Goal: Communication & Community: Answer question/provide support

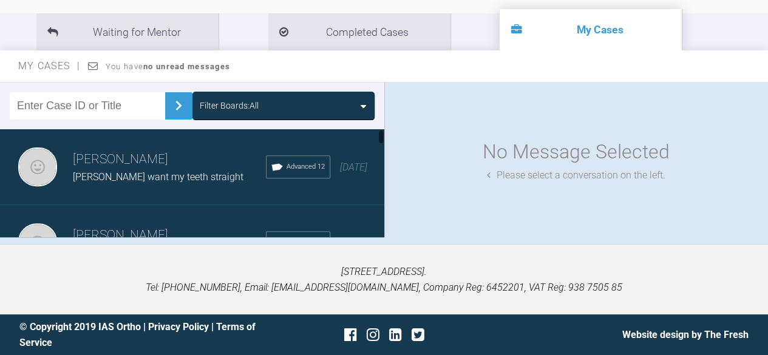
click at [151, 180] on span "[PERSON_NAME] want my teeth straight" at bounding box center [158, 177] width 171 height 12
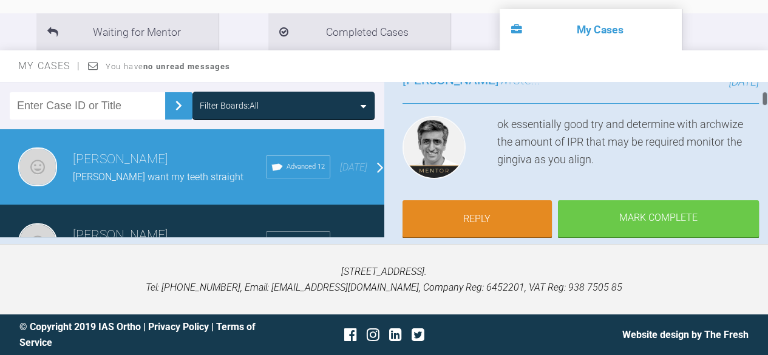
scroll to position [120, 0]
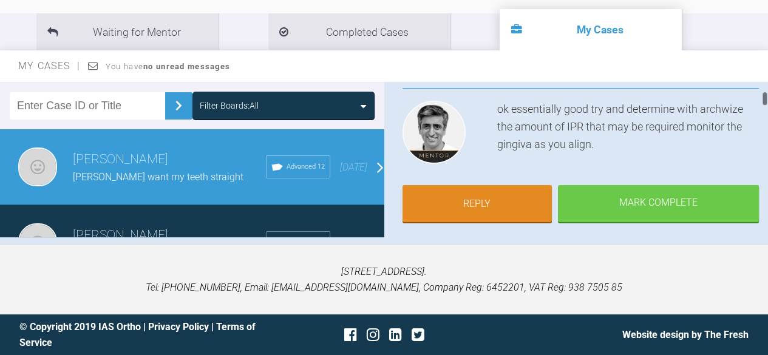
drag, startPoint x: 763, startPoint y: 92, endPoint x: 763, endPoint y: 101, distance: 9.7
click at [763, 101] on div at bounding box center [765, 98] width 4 height 15
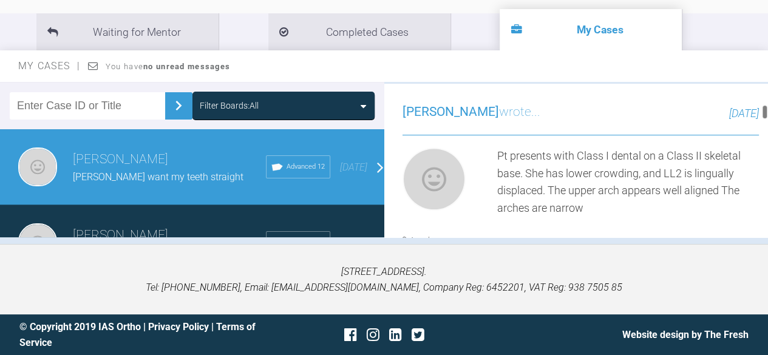
scroll to position [309, 0]
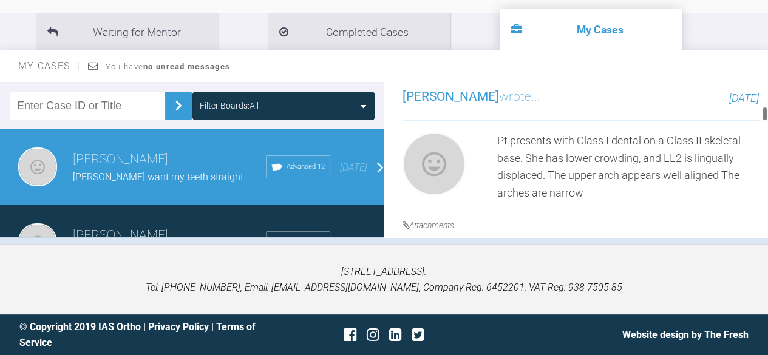
drag, startPoint x: 764, startPoint y: 102, endPoint x: 764, endPoint y: 118, distance: 15.8
click at [764, 118] on div at bounding box center [765, 113] width 4 height 15
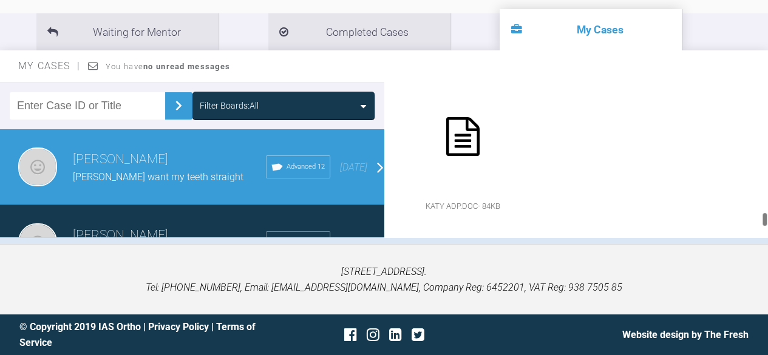
scroll to position [1646, 0]
drag, startPoint x: 764, startPoint y: 118, endPoint x: 749, endPoint y: 228, distance: 111.0
click at [749, 228] on div "Filter Boards: All Roekshana Shar [PERSON_NAME] G I want my teeth straight Adva…" at bounding box center [384, 163] width 768 height 162
click at [450, 143] on div at bounding box center [463, 136] width 121 height 121
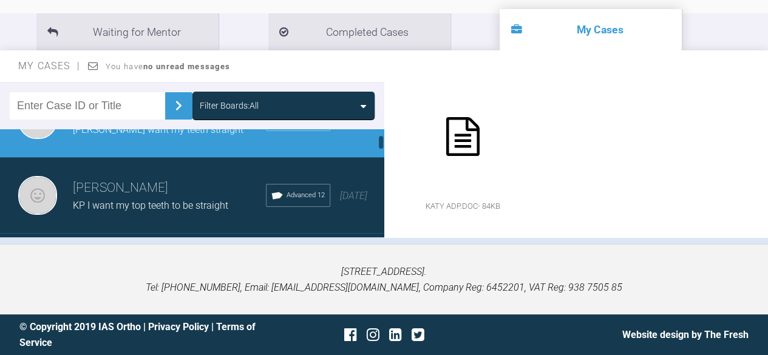
scroll to position [61, 0]
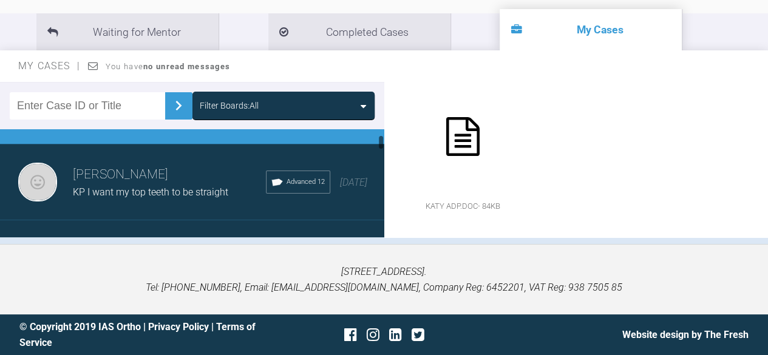
click at [145, 182] on h3 "[PERSON_NAME]" at bounding box center [169, 175] width 193 height 21
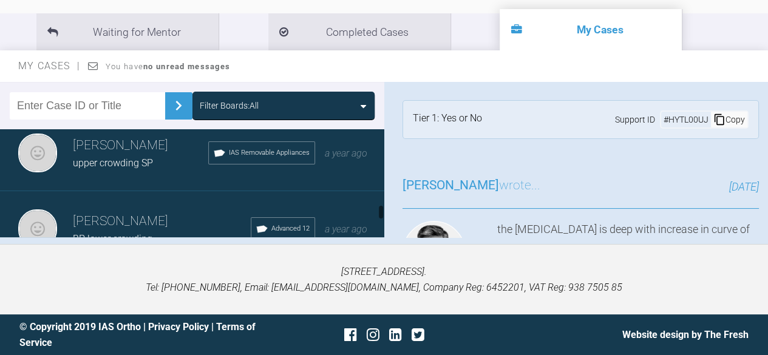
scroll to position [834, 0]
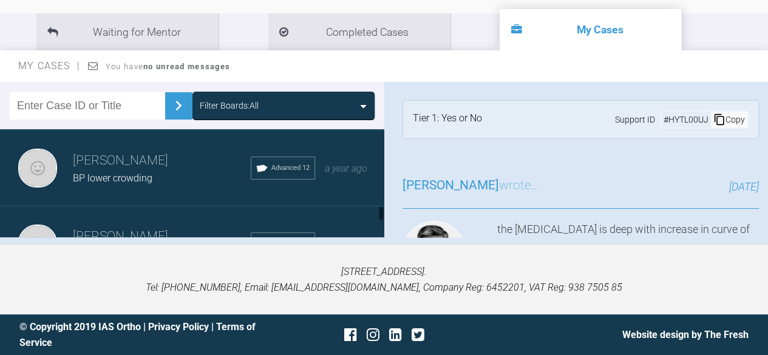
click at [127, 171] on h3 "[PERSON_NAME]" at bounding box center [162, 161] width 178 height 21
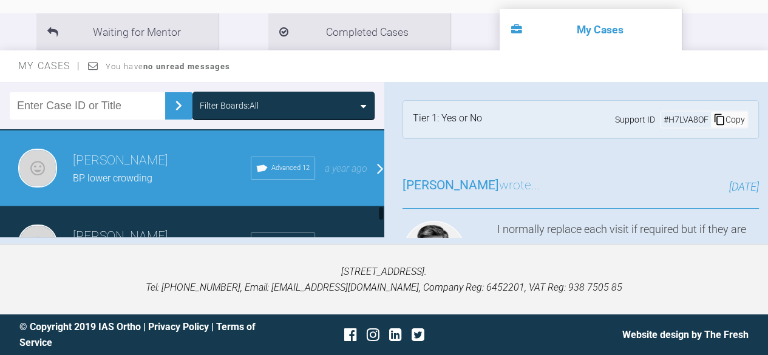
click at [115, 169] on h3 "[PERSON_NAME]" at bounding box center [162, 161] width 178 height 21
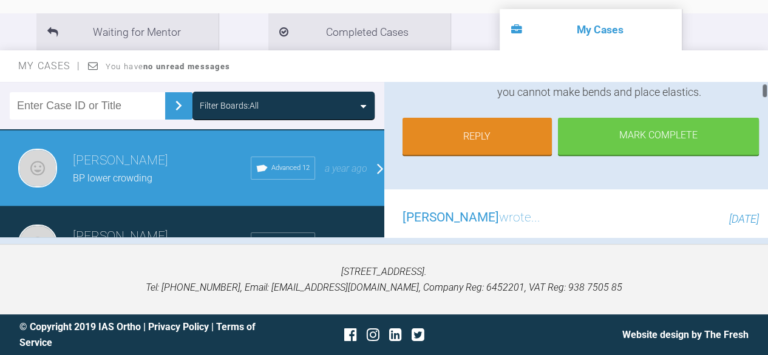
scroll to position [169, 0]
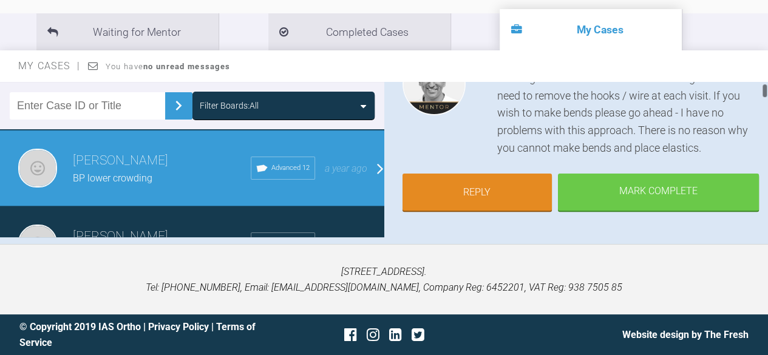
click at [761, 95] on div "[PERSON_NAME] BP lower crowding a few seconds ago Tier 1: Yes or No Support ID …" at bounding box center [577, 160] width 385 height 156
click at [490, 191] on link "Reply" at bounding box center [478, 194] width 150 height 38
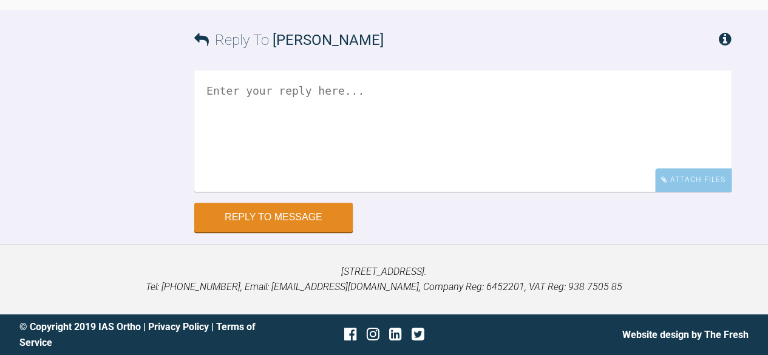
scroll to position [17688, 0]
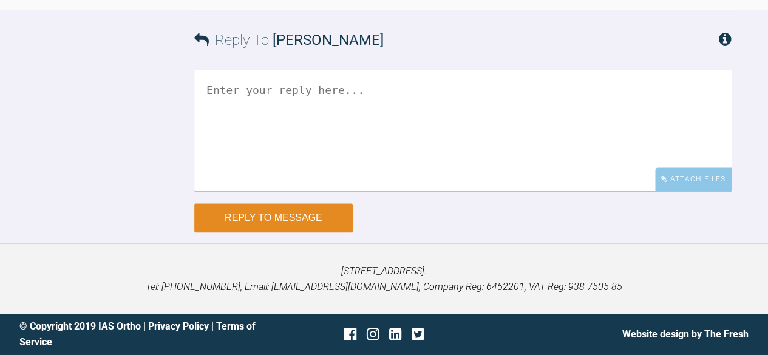
click at [311, 224] on button "Reply to Message" at bounding box center [273, 217] width 159 height 29
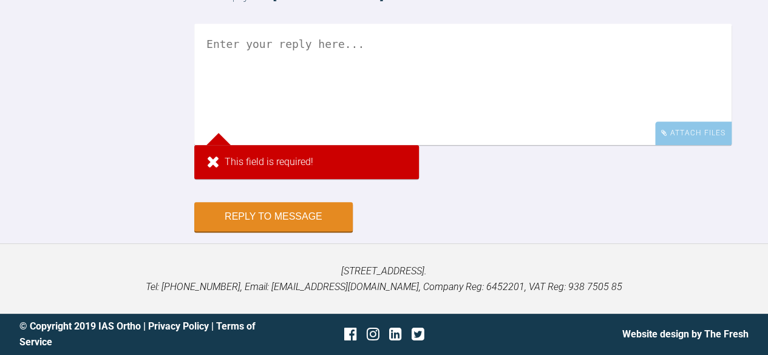
click at [259, 103] on textarea at bounding box center [463, 84] width 538 height 121
click at [251, 89] on textarea at bounding box center [463, 84] width 538 height 121
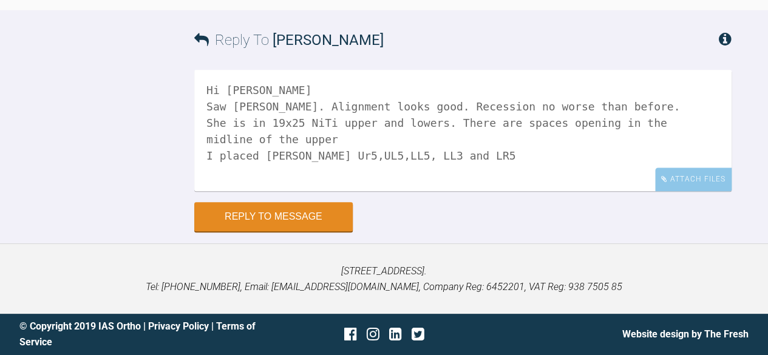
click at [338, 155] on textarea "Hi [PERSON_NAME] Saw [PERSON_NAME]. Alignment looks good. Recession no worse th…" at bounding box center [463, 130] width 538 height 121
click at [477, 155] on textarea "Hi [PERSON_NAME] Saw [PERSON_NAME]. Alignment looks good. Recession no worse th…" at bounding box center [463, 130] width 538 height 121
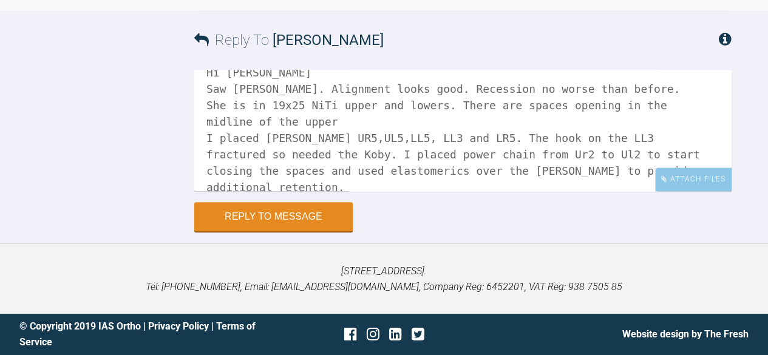
scroll to position [20, 0]
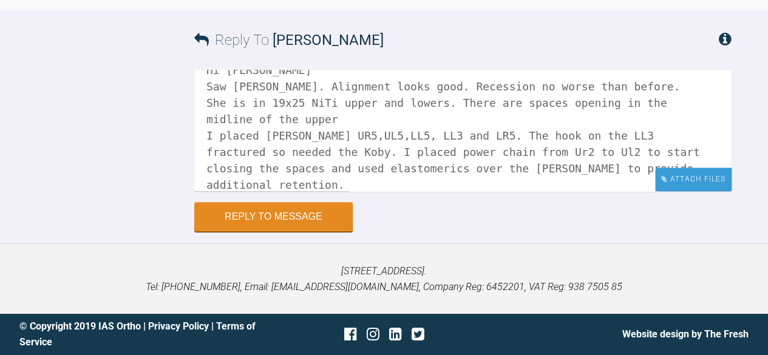
type textarea "Hi [PERSON_NAME] Saw [PERSON_NAME]. Alignment looks good. Recession no worse th…"
click at [694, 179] on div "Attach Files" at bounding box center [693, 180] width 77 height 24
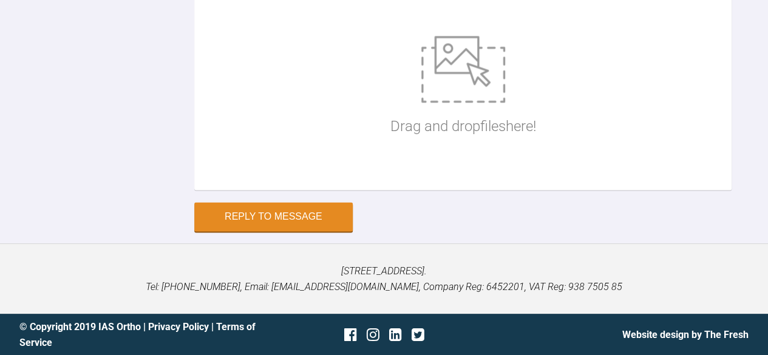
click at [431, 178] on div "Drag and drop files here!" at bounding box center [464, 87] width 146 height 182
type input "C:\fakepath\bp ant 925.jpg"
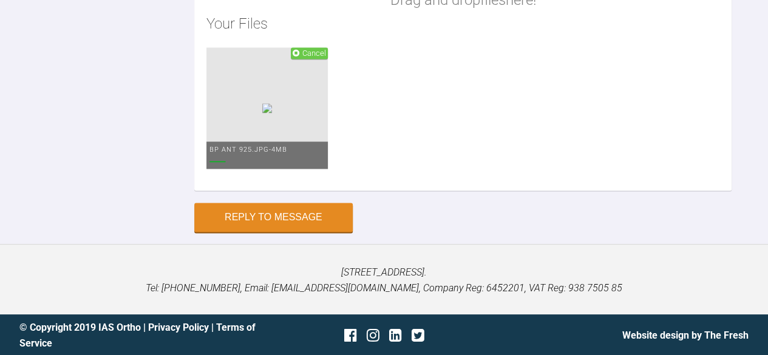
click at [277, 191] on div "Drag and drop files here! Your Files Cancel bp ant 925.jpg - 4MB" at bounding box center [463, 43] width 538 height 293
type input "C:\fakepath\bp ant apart 925.jpg"
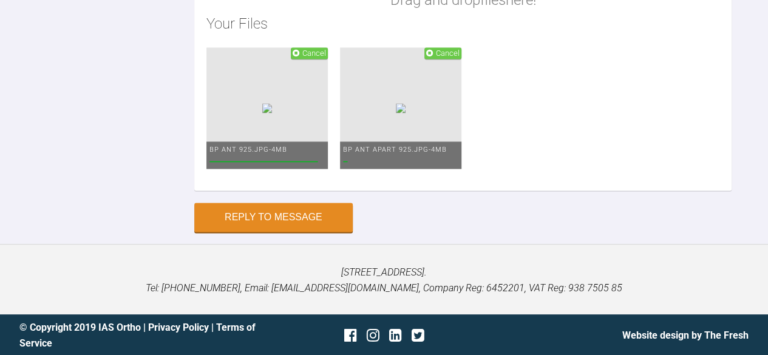
click at [287, 191] on div "Drag and drop files here! Your Files Cancel bp ant 925.jpg - 4MB Cancel bp ant …" at bounding box center [463, 43] width 538 height 293
type input "C:\fakepath\bp face 925.jpg"
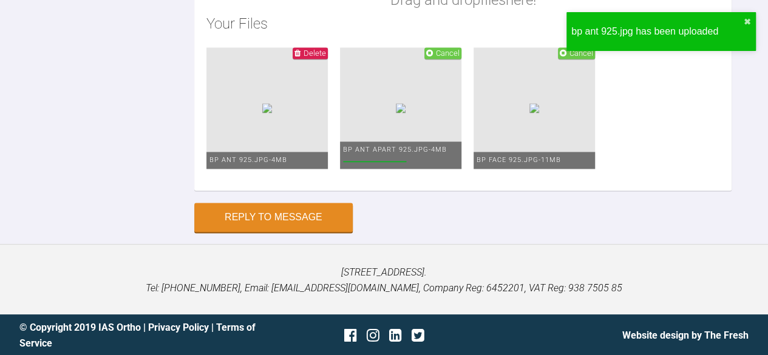
click at [278, 191] on div "Drag and drop files here! Your Files Delete bp ant 925.jpg - 4MB Cancel bp ant …" at bounding box center [463, 43] width 538 height 293
type input "C:\fakepath\bp left 925.jpg"
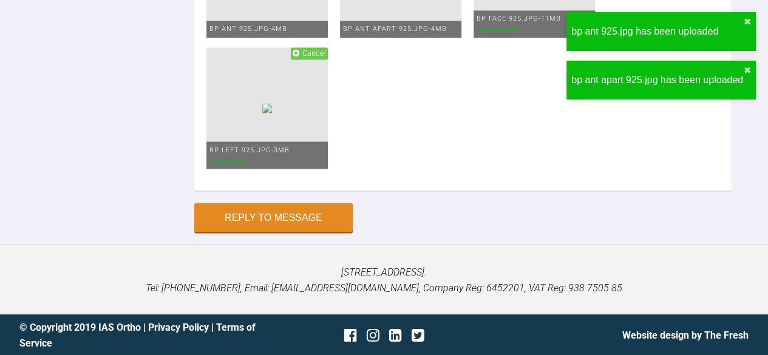
type input "C:\fakepath\bp left apart 925.jpg"
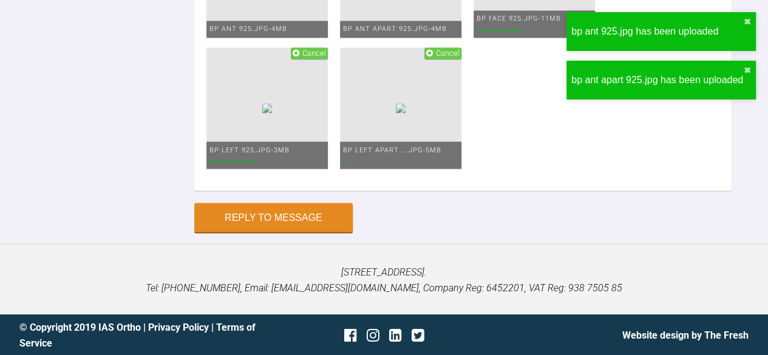
type input "C:\fakepath\bp lower 925.jpg"
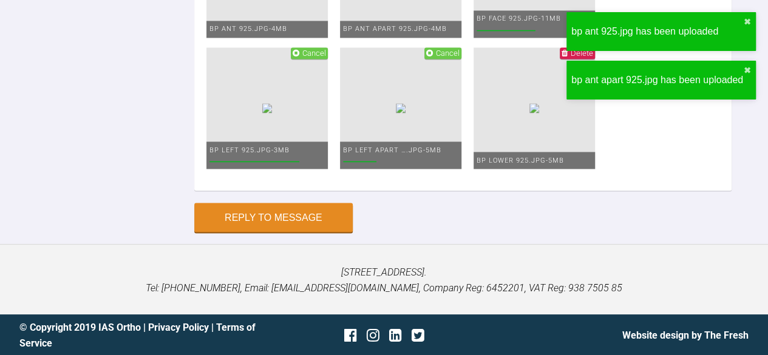
type input "C:\fakepath\bp rht 925.jpg"
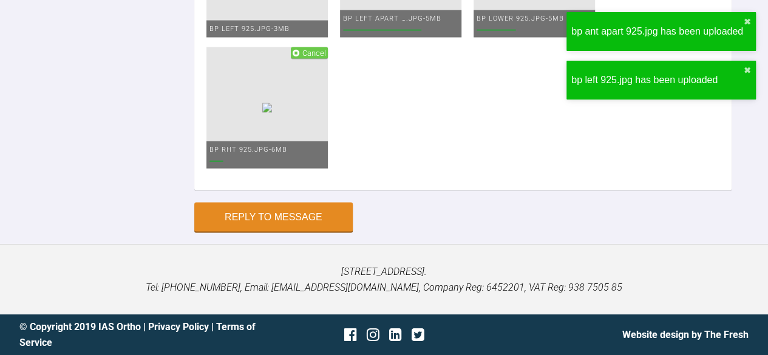
type input "C:\fakepath\bp rht apart 925.jpg"
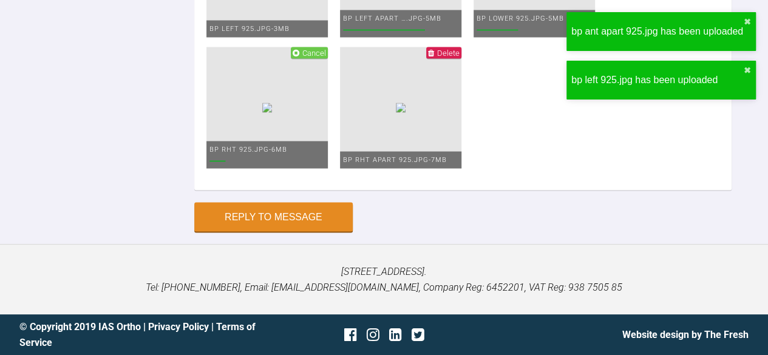
type input "C:\fakepath\bp smile 925.jpg"
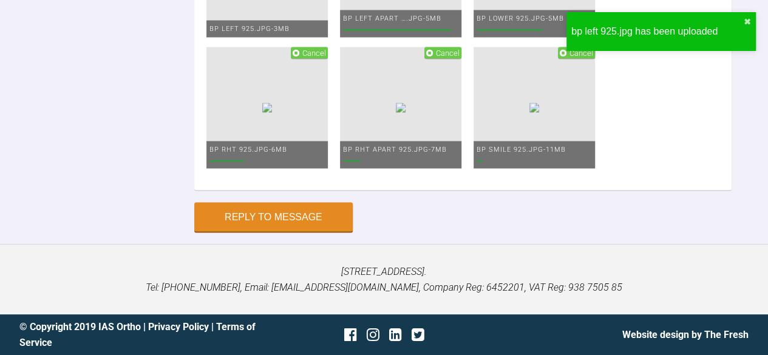
type input "C:\fakepath\bp upper 925.jpg"
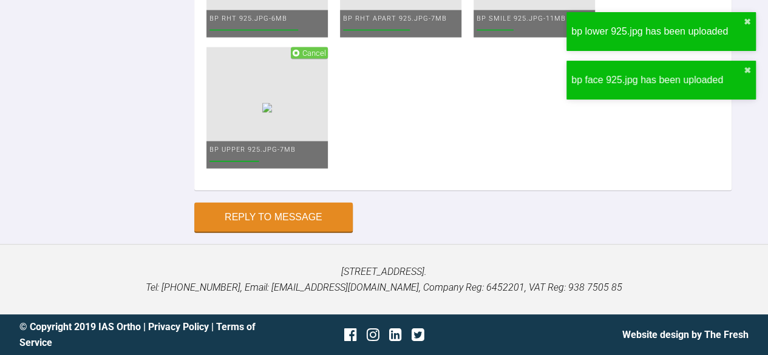
scroll to position [34, 0]
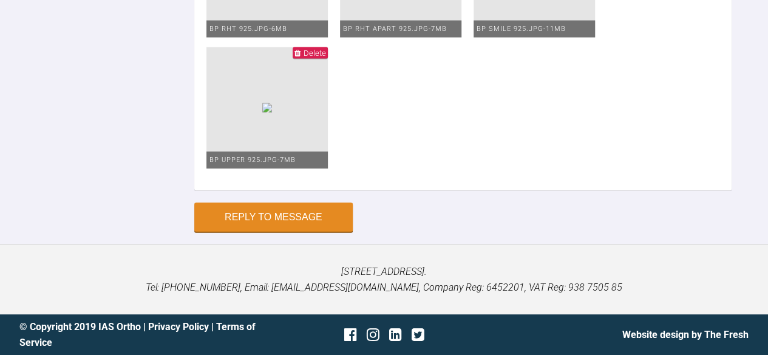
scroll to position [18649, 0]
type textarea "Hi [PERSON_NAME] Saw [PERSON_NAME]. Alignment looks good. Recession no worse th…"
click at [244, 218] on button "Reply to Message" at bounding box center [273, 218] width 159 height 29
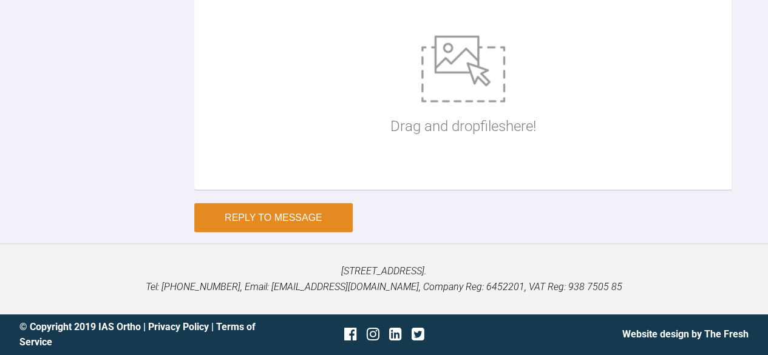
scroll to position [17342, 0]
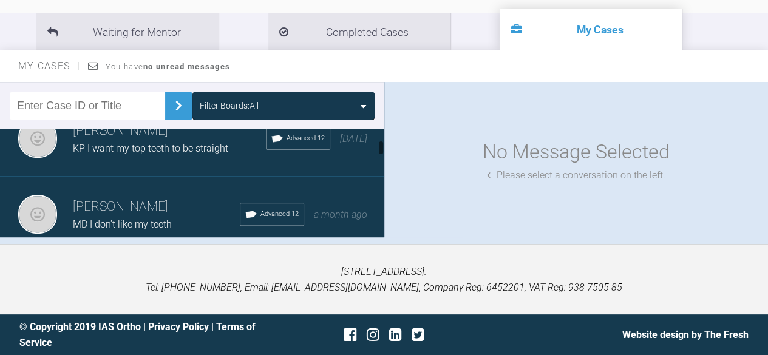
scroll to position [121, 0]
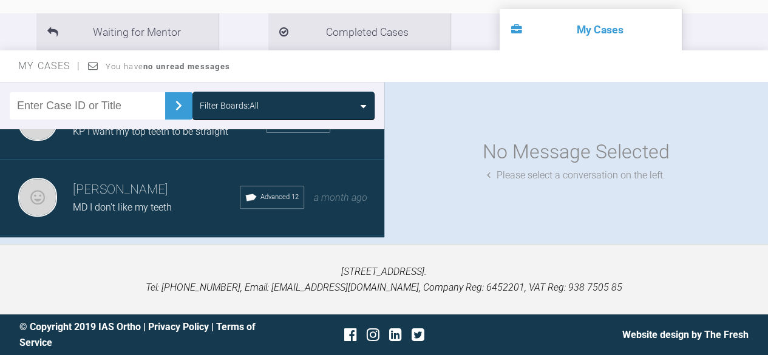
click at [182, 136] on span "KP I want my top teeth to be straight" at bounding box center [151, 132] width 156 height 12
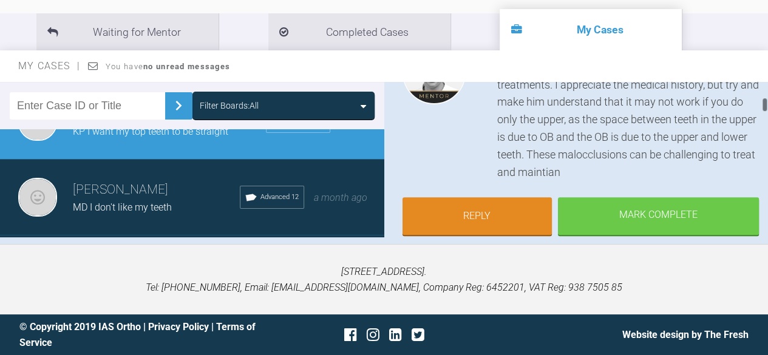
scroll to position [243, 0]
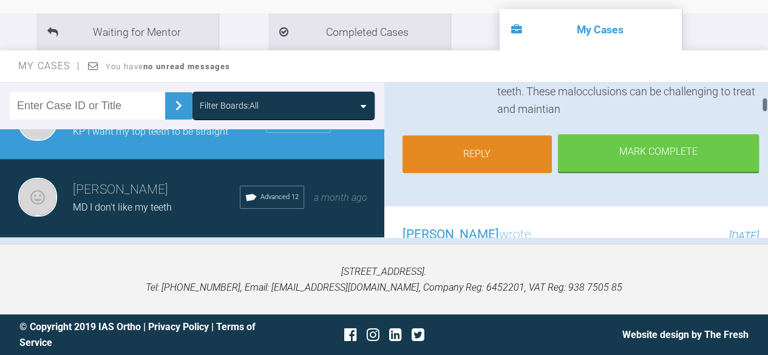
click at [488, 157] on link "Reply" at bounding box center [478, 154] width 150 height 38
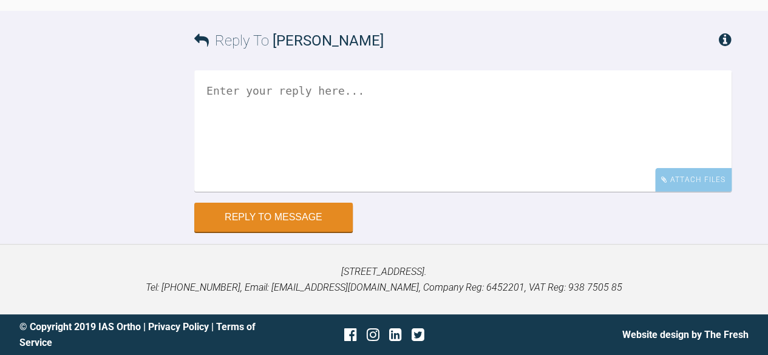
scroll to position [2329, 0]
click at [234, 94] on textarea at bounding box center [463, 130] width 538 height 121
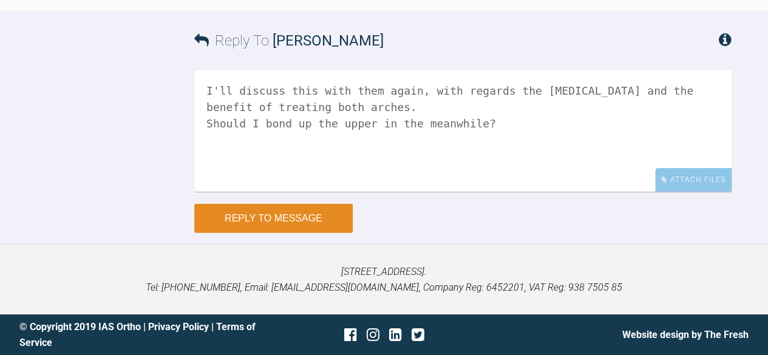
type textarea "I'll discuss this with them again, with regards the [MEDICAL_DATA] and the bene…"
click at [255, 220] on button "Reply to Message" at bounding box center [273, 218] width 159 height 29
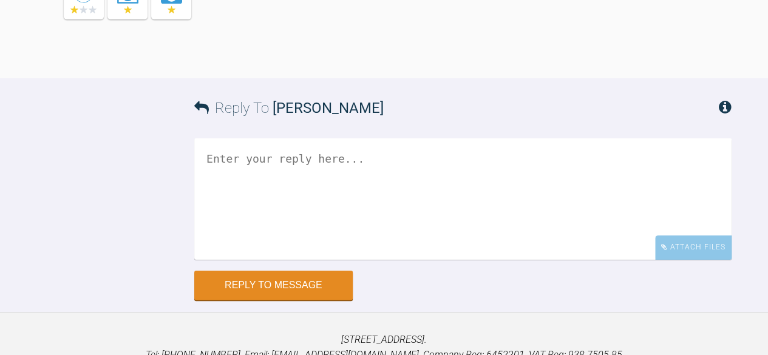
scroll to position [1678, 0]
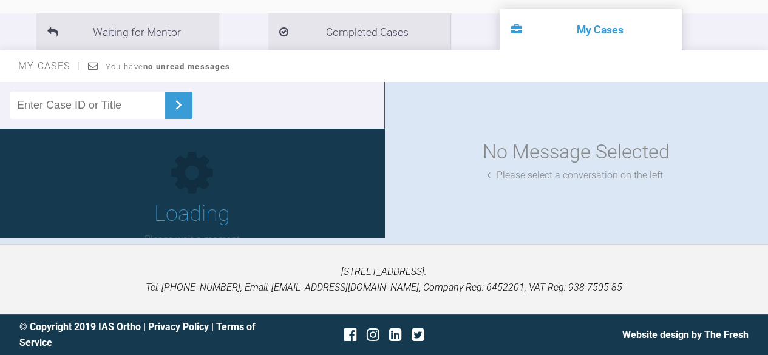
scroll to position [134, 0]
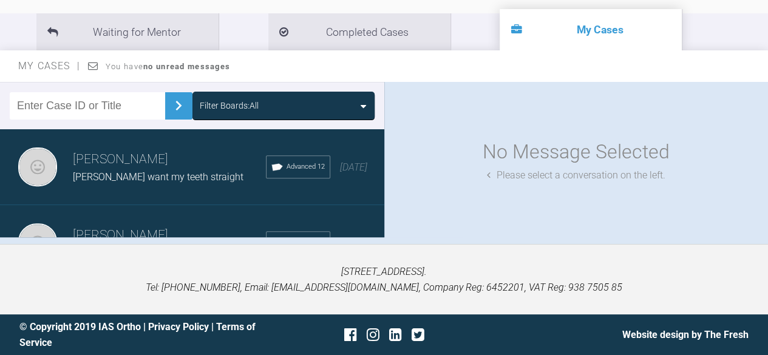
click at [169, 161] on h3 "[PERSON_NAME]" at bounding box center [169, 159] width 193 height 21
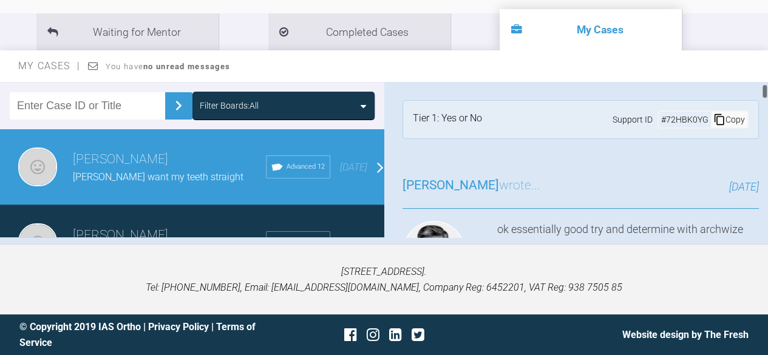
scroll to position [121, 0]
